Goal: Task Accomplishment & Management: Use online tool/utility

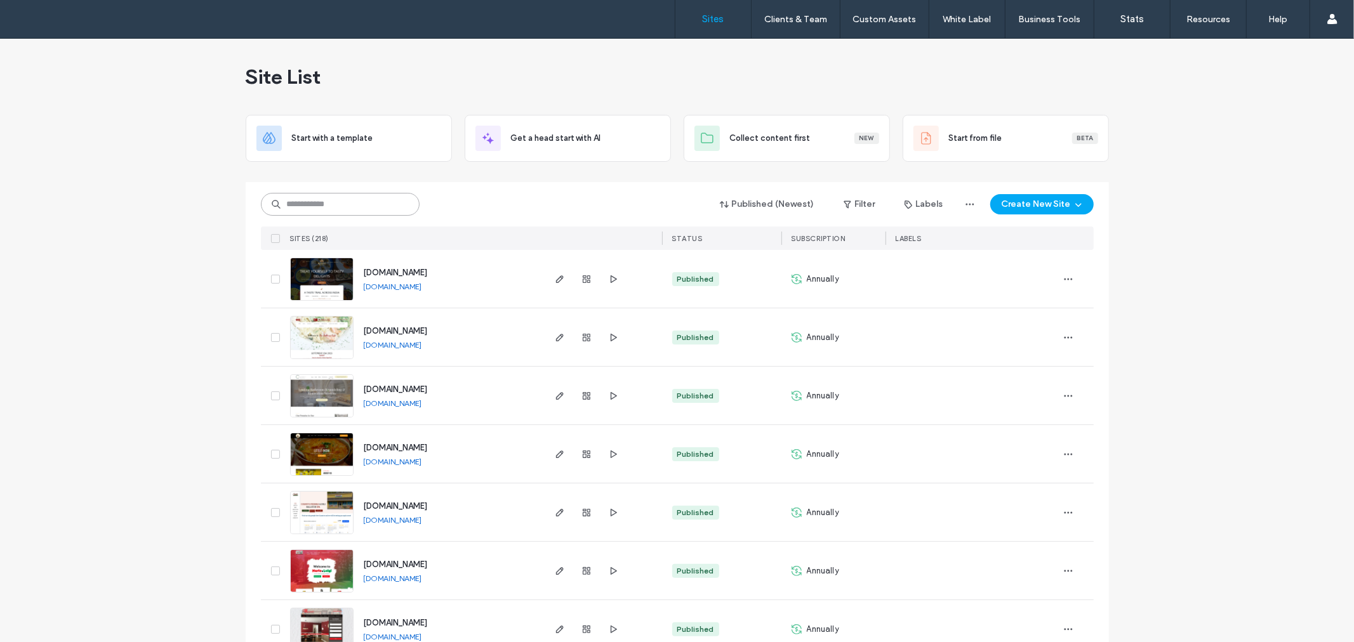
click at [294, 212] on input at bounding box center [340, 204] width 159 height 23
click at [555, 508] on icon "button" at bounding box center [560, 513] width 10 height 10
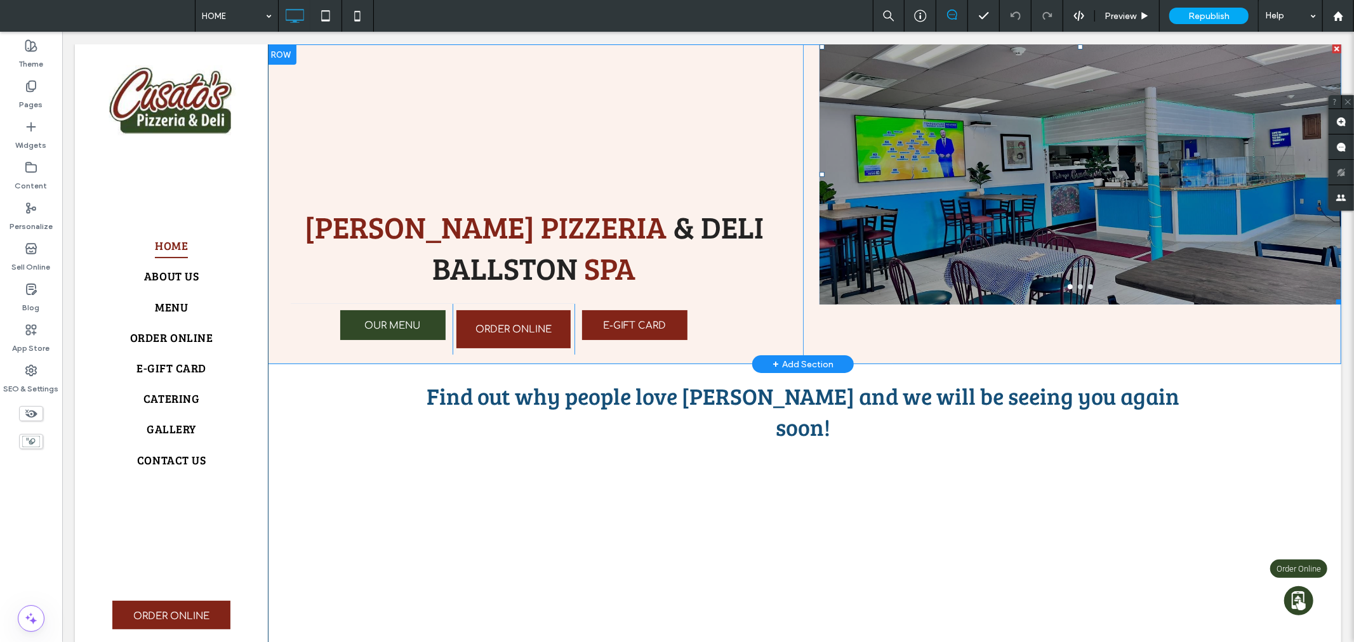
click at [1077, 194] on div at bounding box center [1080, 182] width 522 height 200
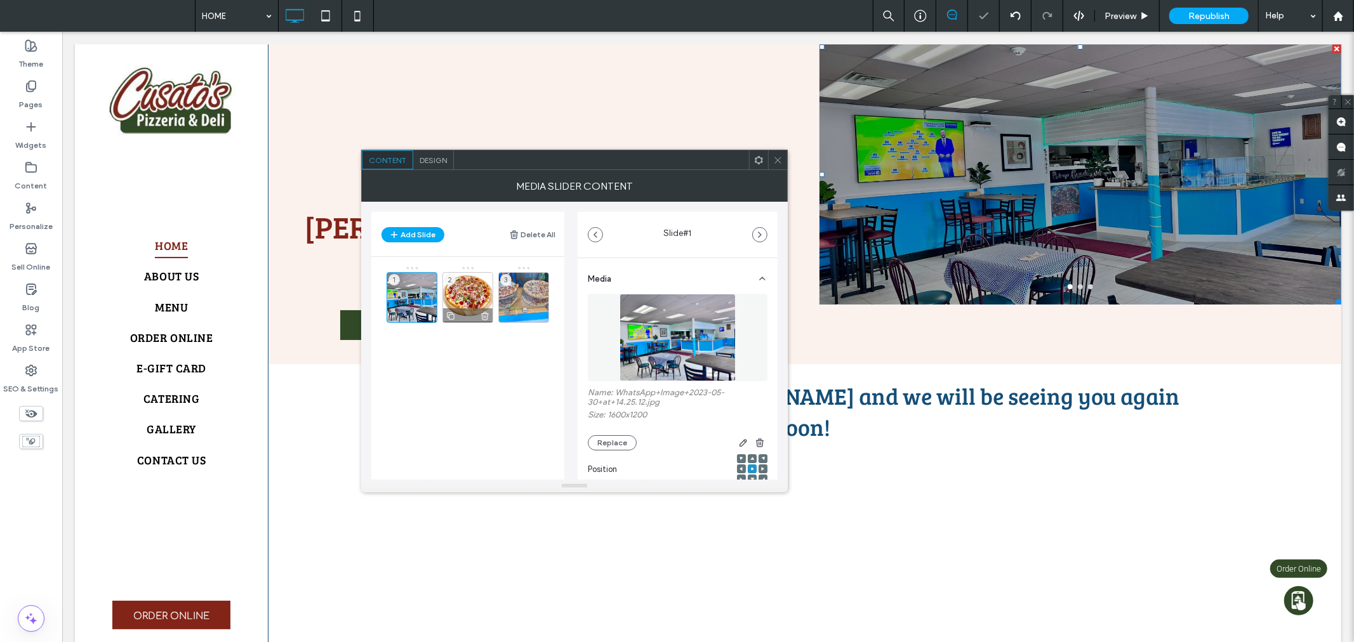
click at [457, 282] on div "2" at bounding box center [467, 297] width 51 height 51
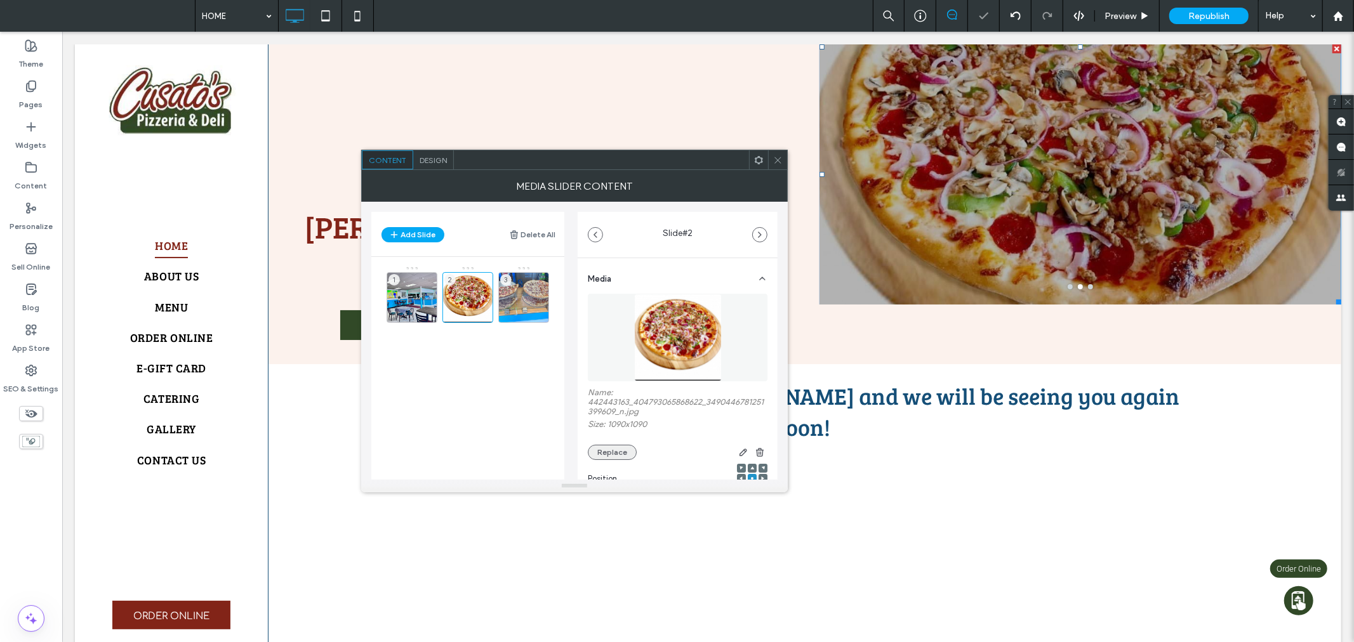
click at [626, 454] on button "Replace" at bounding box center [612, 452] width 49 height 15
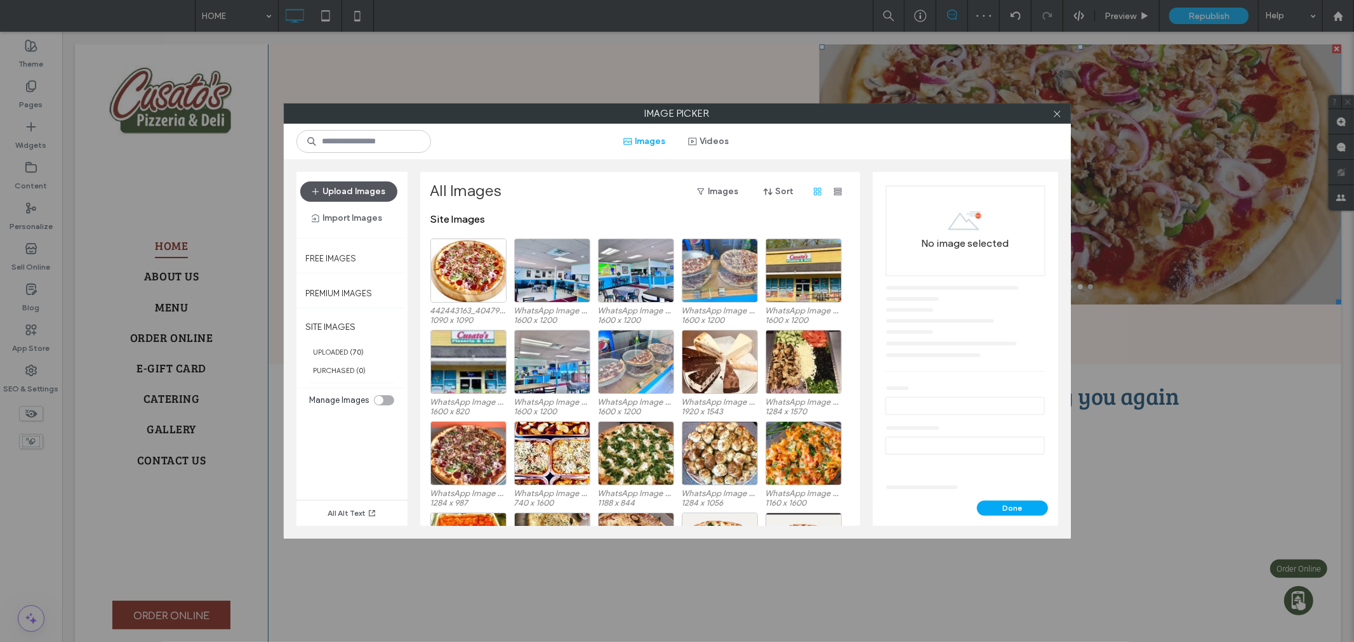
click at [355, 195] on button "Upload Images" at bounding box center [348, 192] width 97 height 20
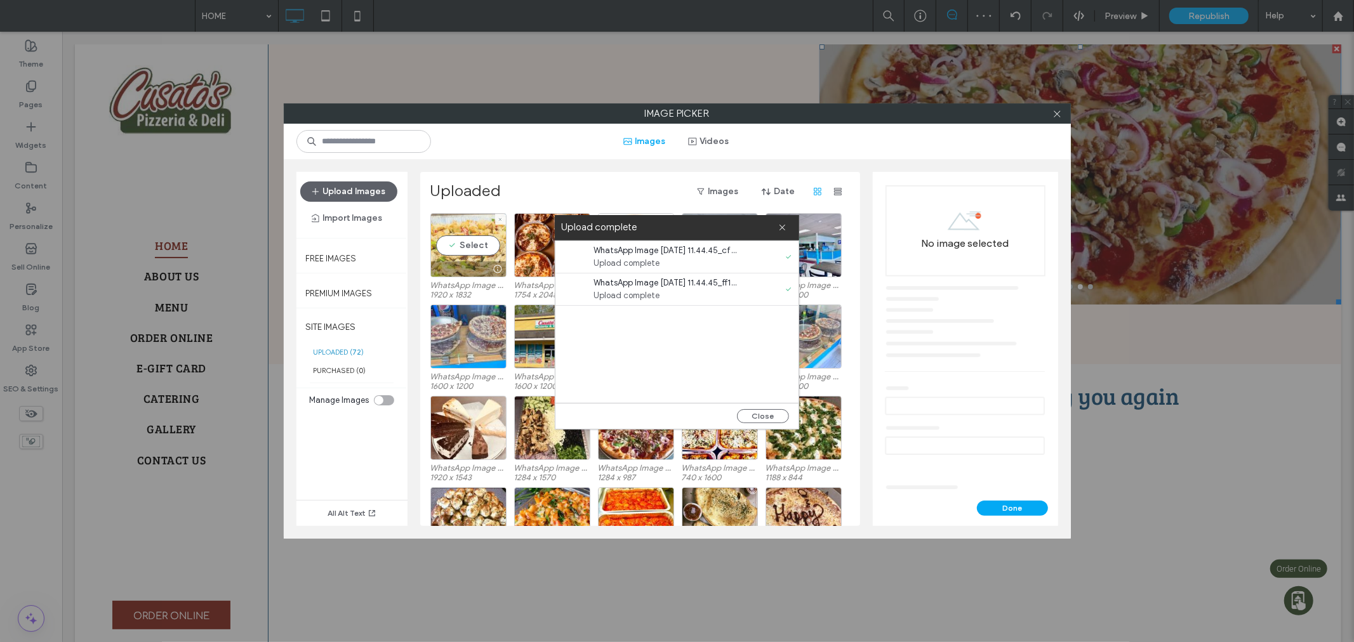
click at [457, 242] on div "Select" at bounding box center [468, 245] width 76 height 64
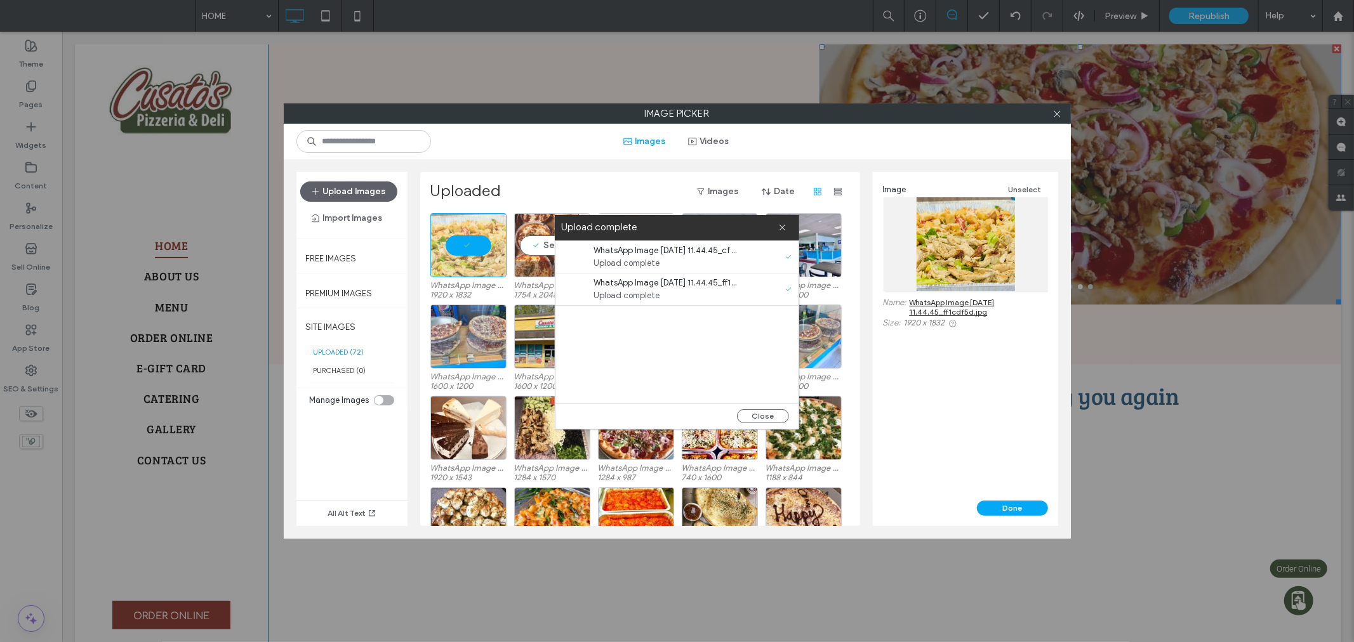
click at [535, 243] on div "Select" at bounding box center [552, 245] width 76 height 64
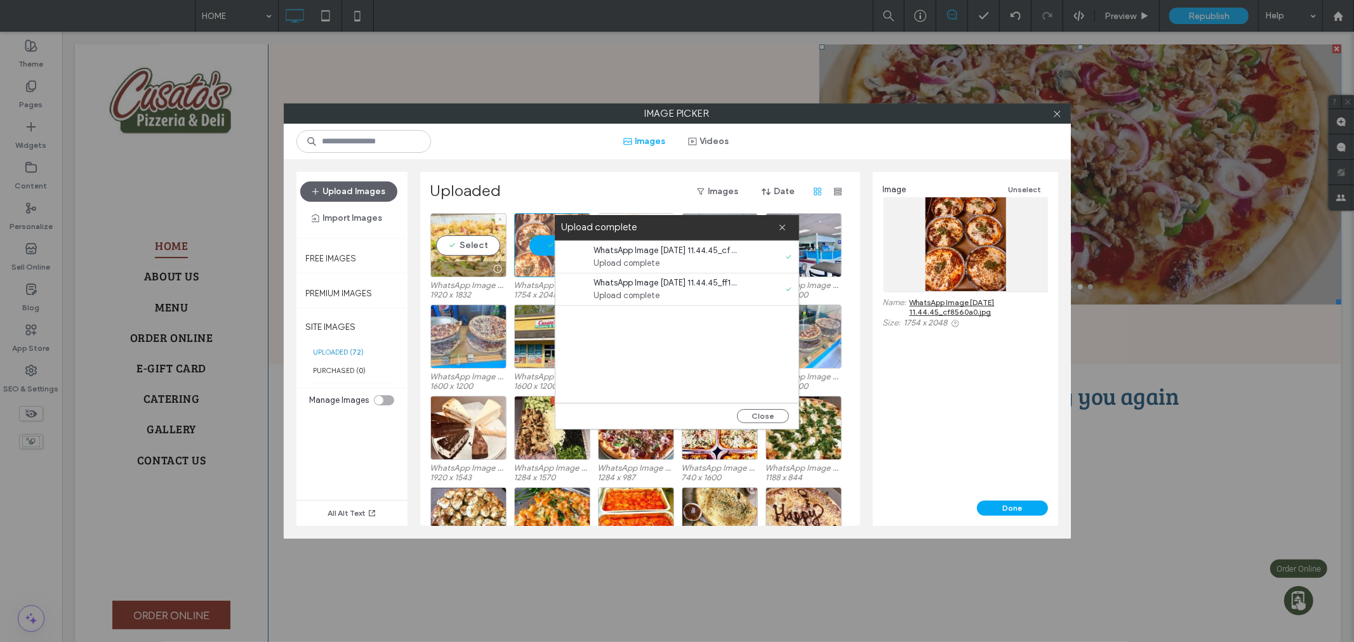
click at [472, 244] on div "Select" at bounding box center [468, 245] width 76 height 64
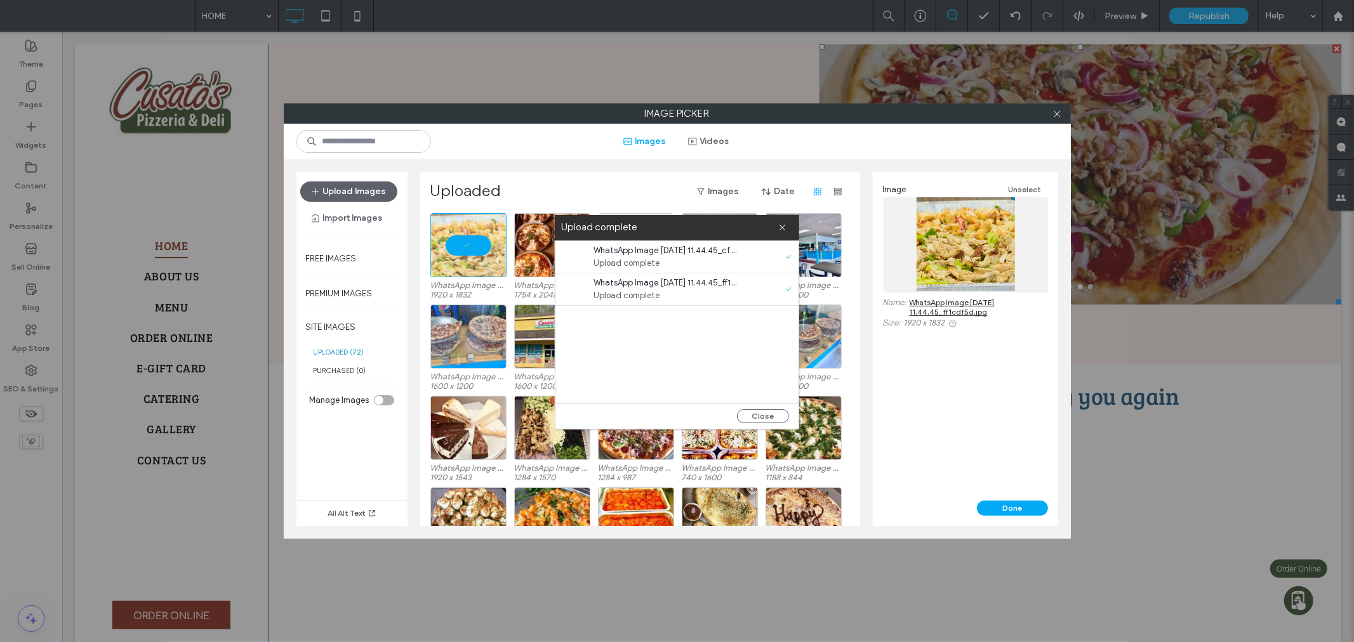
drag, startPoint x: 778, startPoint y: 416, endPoint x: 884, endPoint y: 420, distance: 106.1
click at [778, 415] on button "Close" at bounding box center [763, 416] width 52 height 14
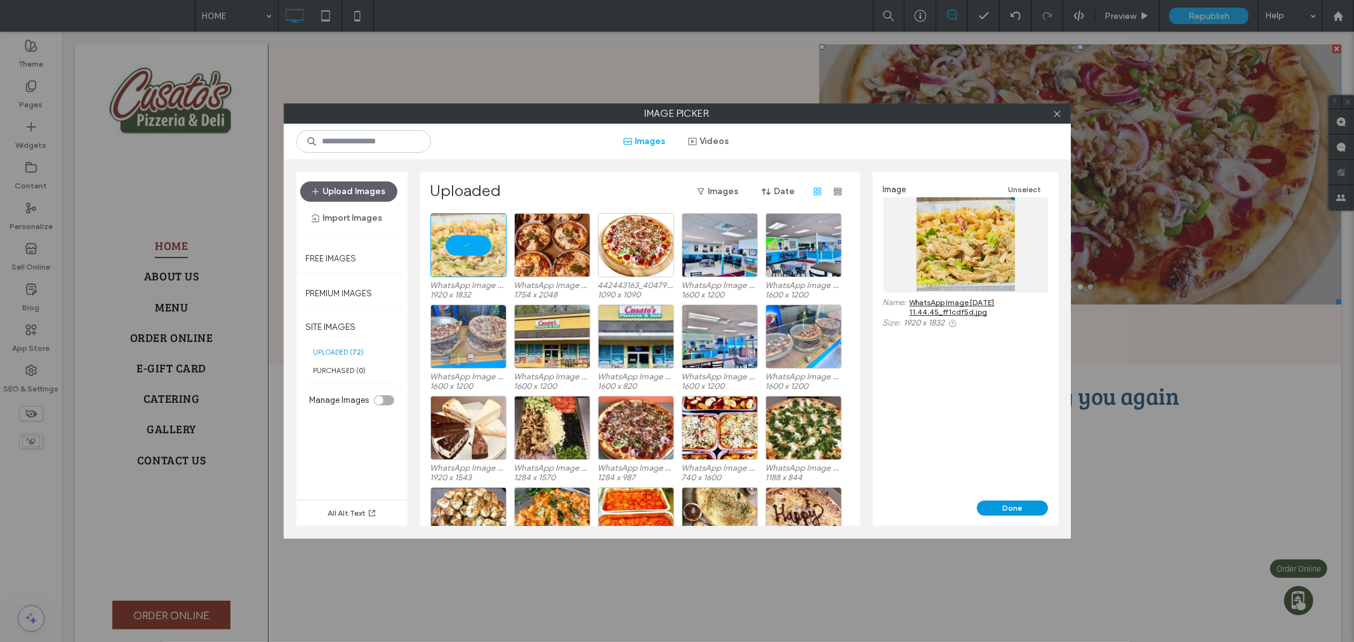
click at [1024, 503] on button "Done" at bounding box center [1012, 508] width 71 height 15
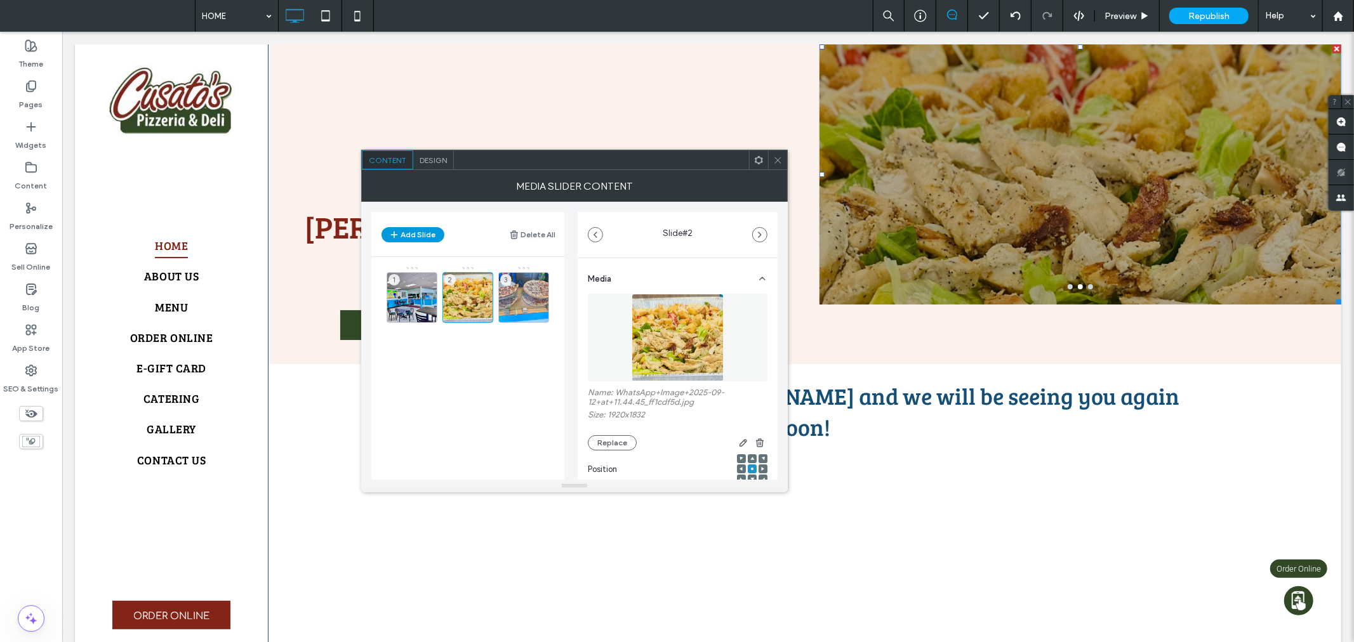
click at [430, 235] on button "Add Slide" at bounding box center [412, 234] width 63 height 15
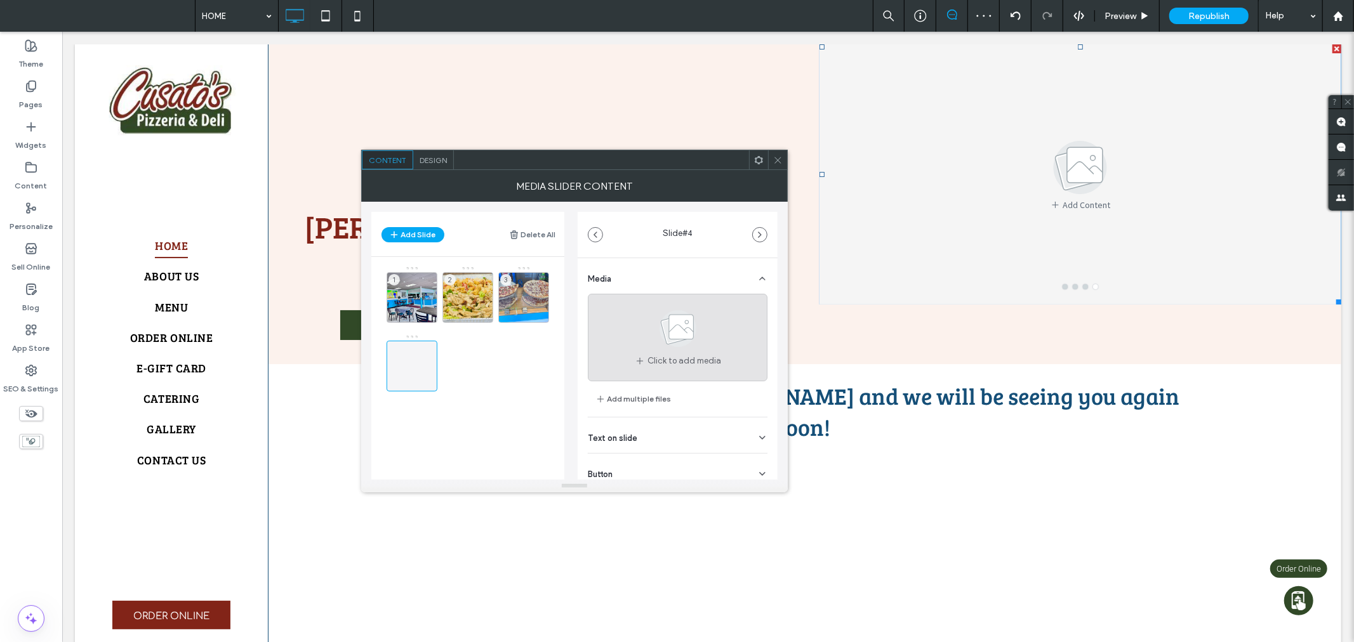
click at [646, 352] on span at bounding box center [677, 331] width 63 height 47
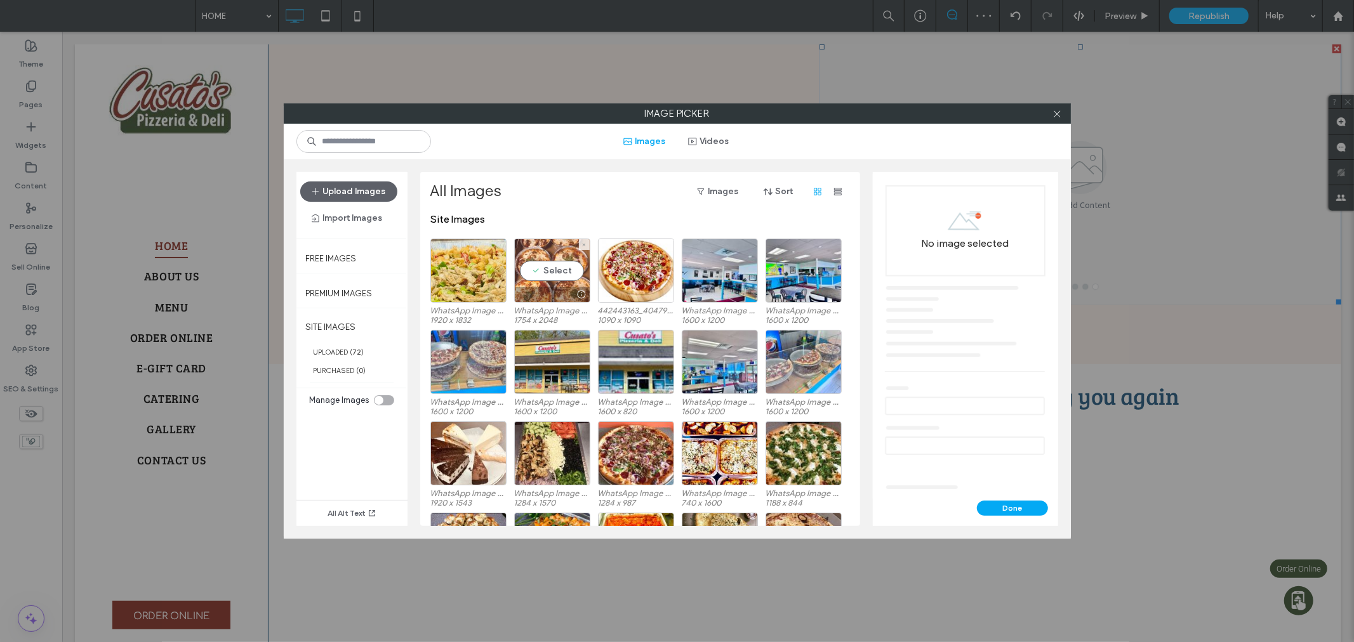
click at [555, 267] on div "Select" at bounding box center [552, 271] width 76 height 64
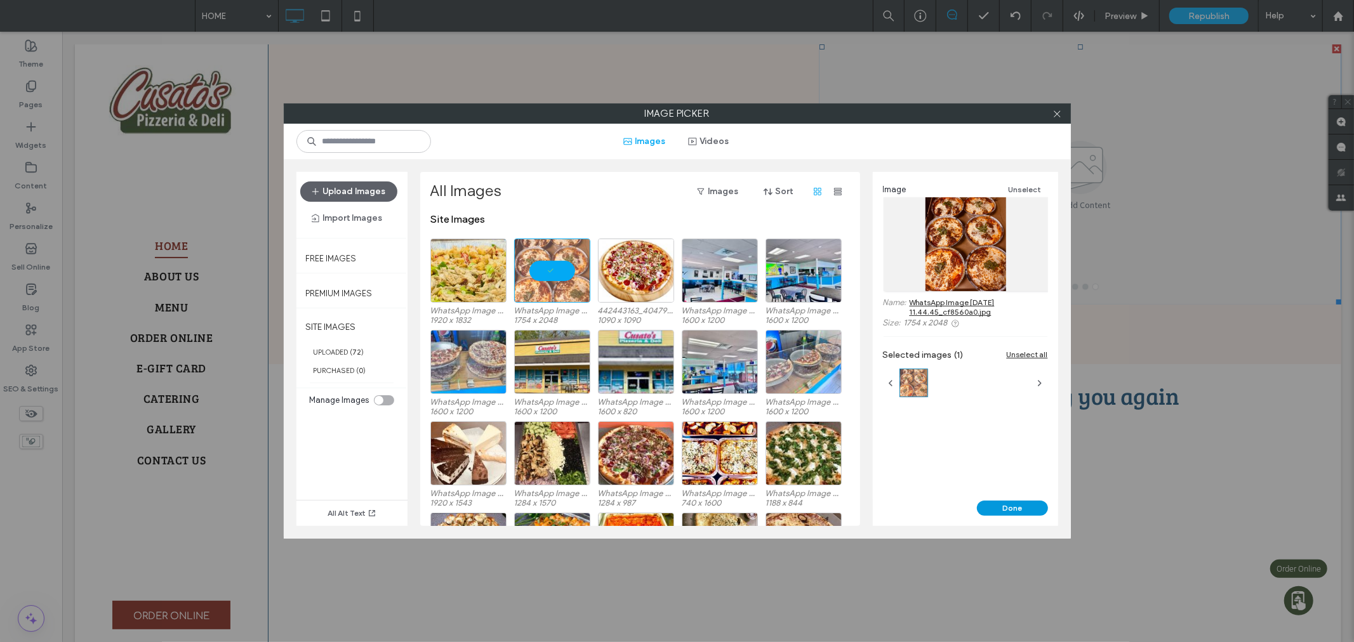
click at [1026, 506] on button "Done" at bounding box center [1012, 508] width 71 height 15
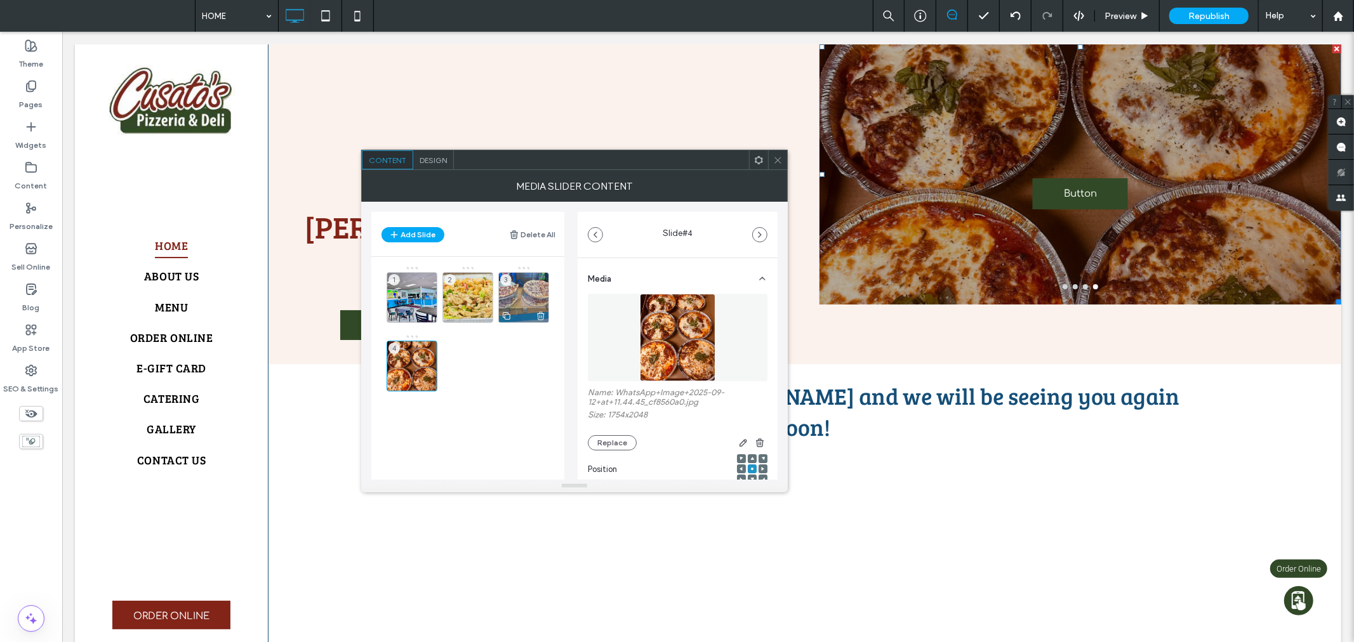
click at [515, 289] on div "3" at bounding box center [523, 297] width 51 height 51
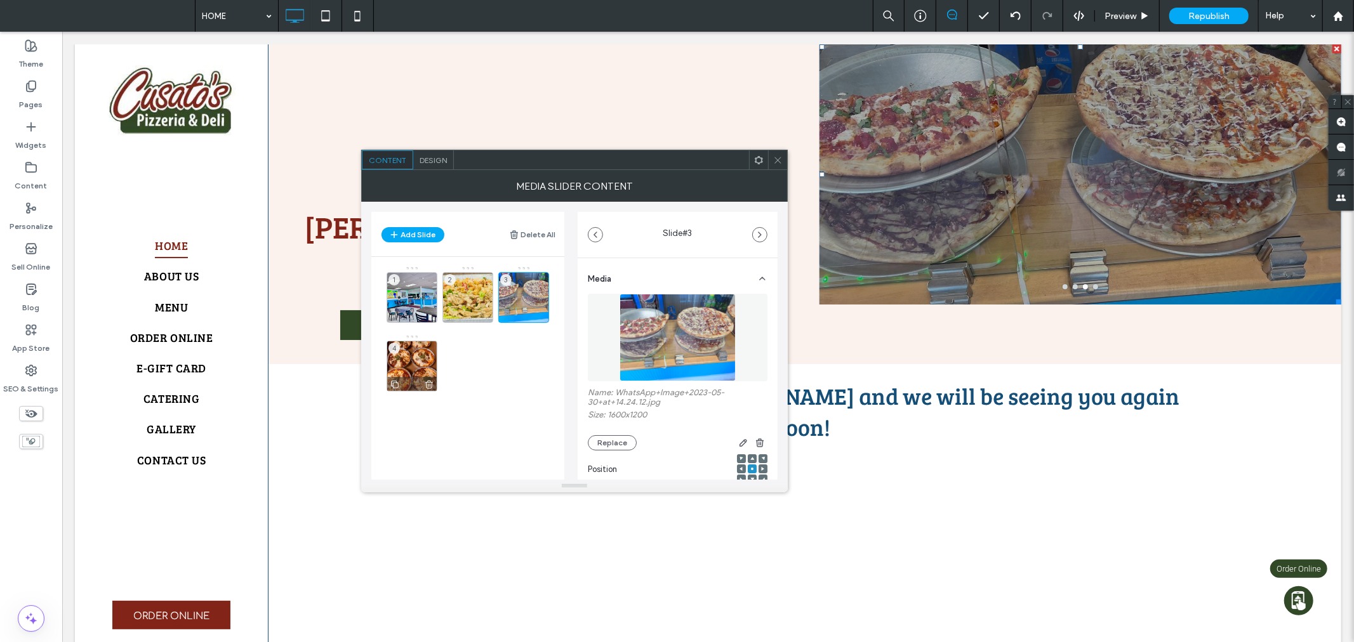
click at [414, 371] on div "4" at bounding box center [412, 366] width 51 height 51
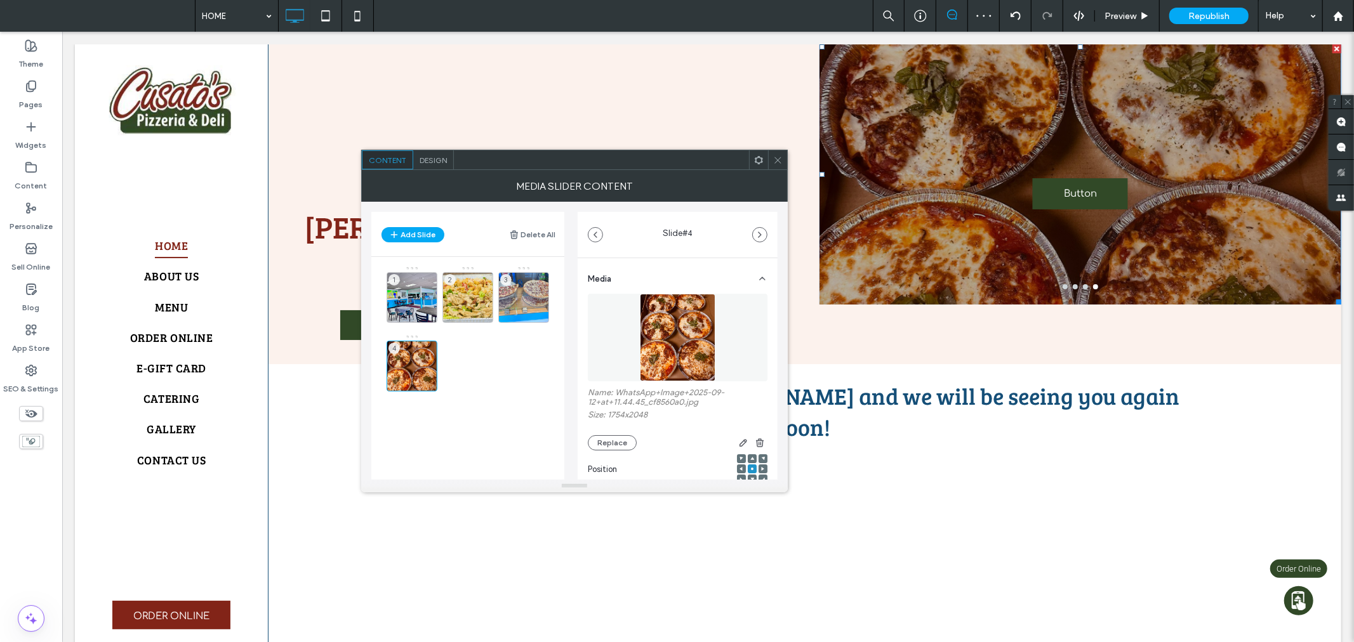
scroll to position [190, 0]
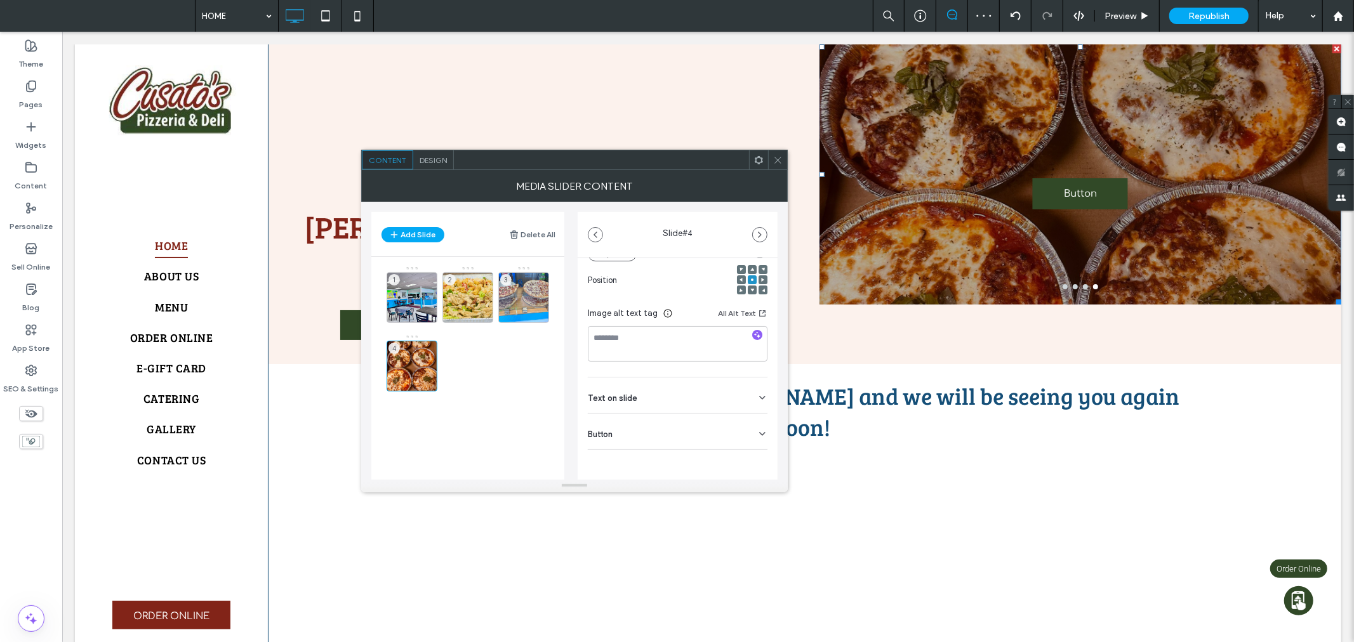
click at [699, 430] on div "Button" at bounding box center [678, 432] width 180 height 36
click at [751, 463] on use at bounding box center [756, 460] width 10 height 8
click at [775, 161] on icon at bounding box center [778, 161] width 10 height 10
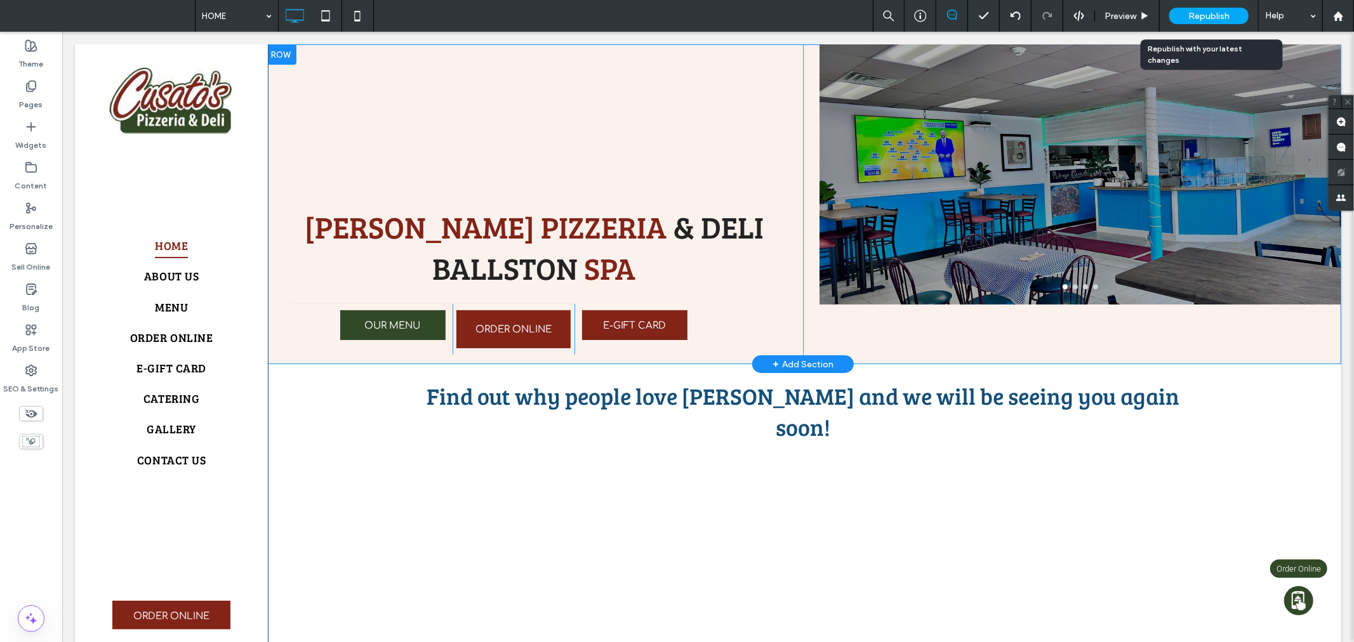
click at [1203, 8] on div "Republish" at bounding box center [1208, 16] width 79 height 17
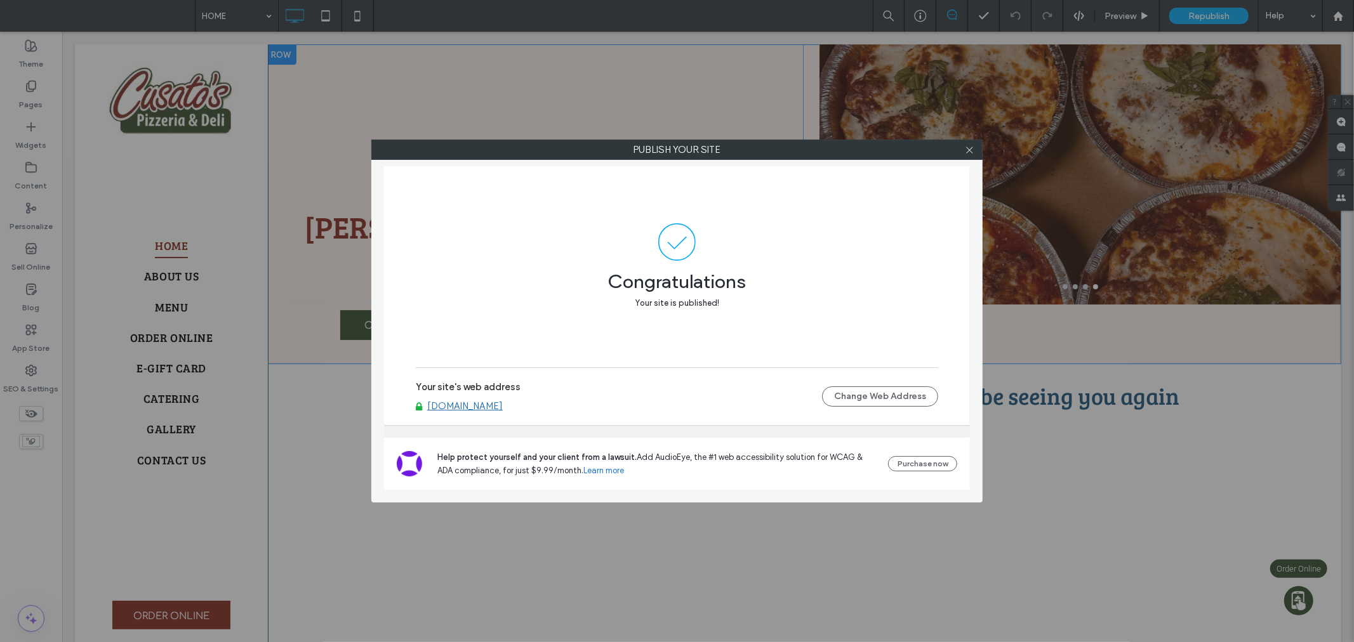
click at [963, 150] on div at bounding box center [969, 149] width 19 height 19
click at [972, 149] on icon at bounding box center [970, 150] width 10 height 10
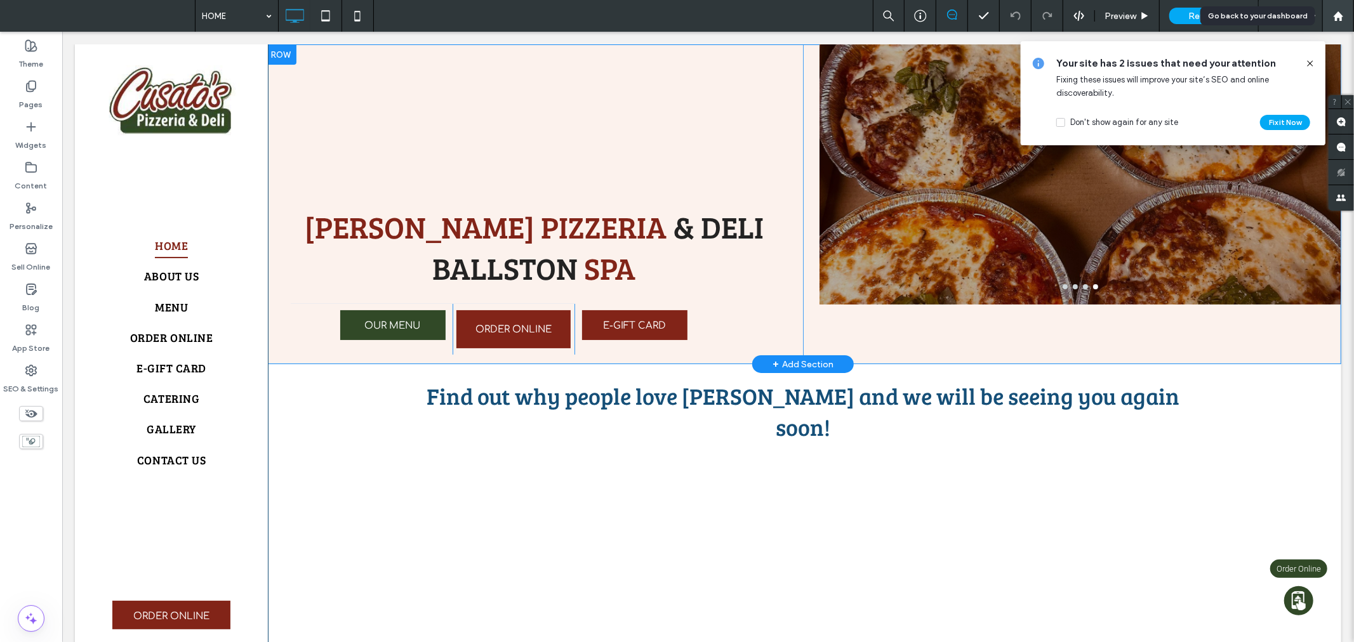
click at [1342, 9] on div at bounding box center [1338, 16] width 32 height 32
